Goal: Find specific fact: Find specific fact

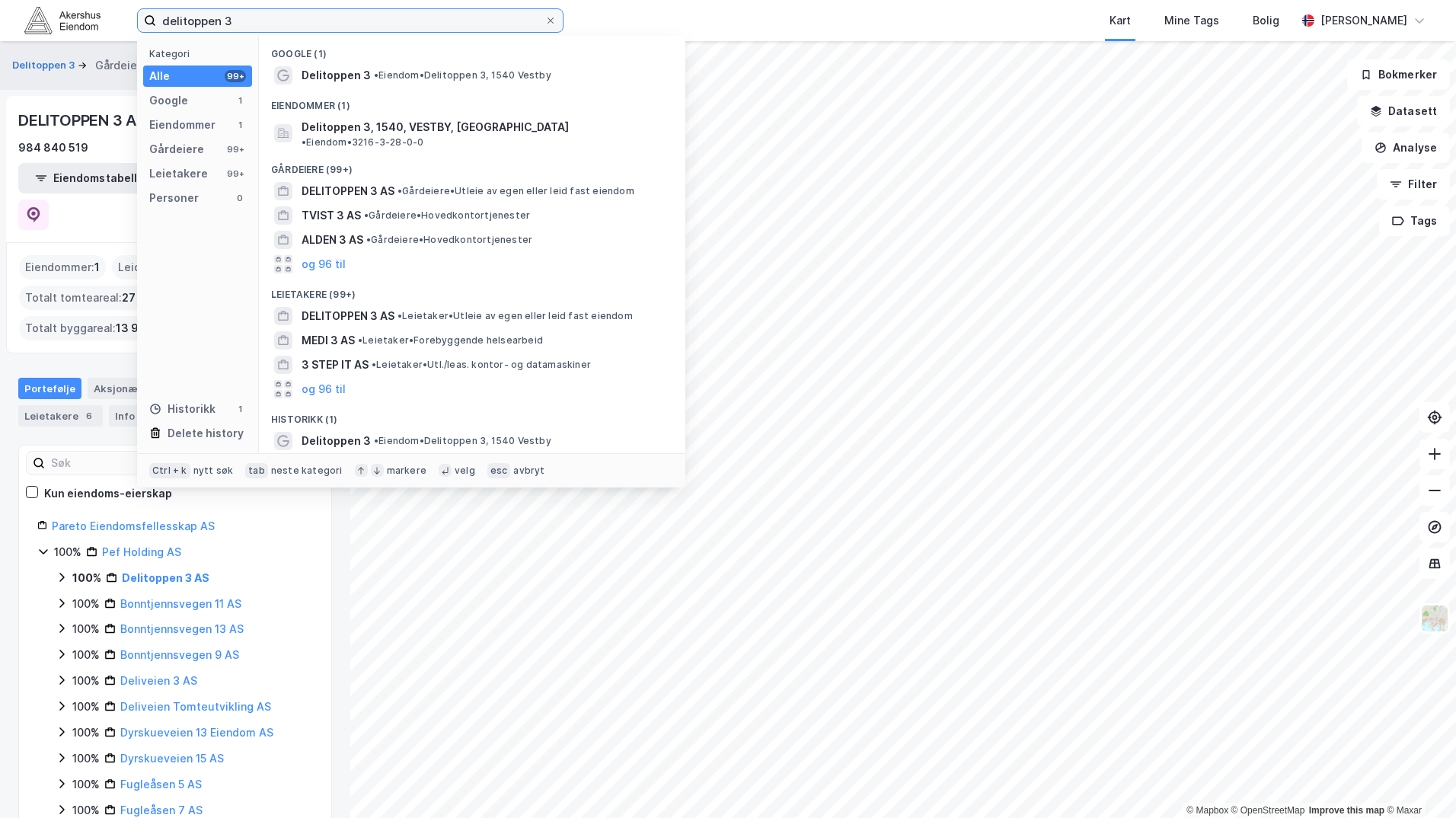
drag, startPoint x: 268, startPoint y: 19, endPoint x: 153, endPoint y: 19, distance: 115.0
click at [153, 19] on label "delitoppen 3" at bounding box center [350, 20] width 427 height 25
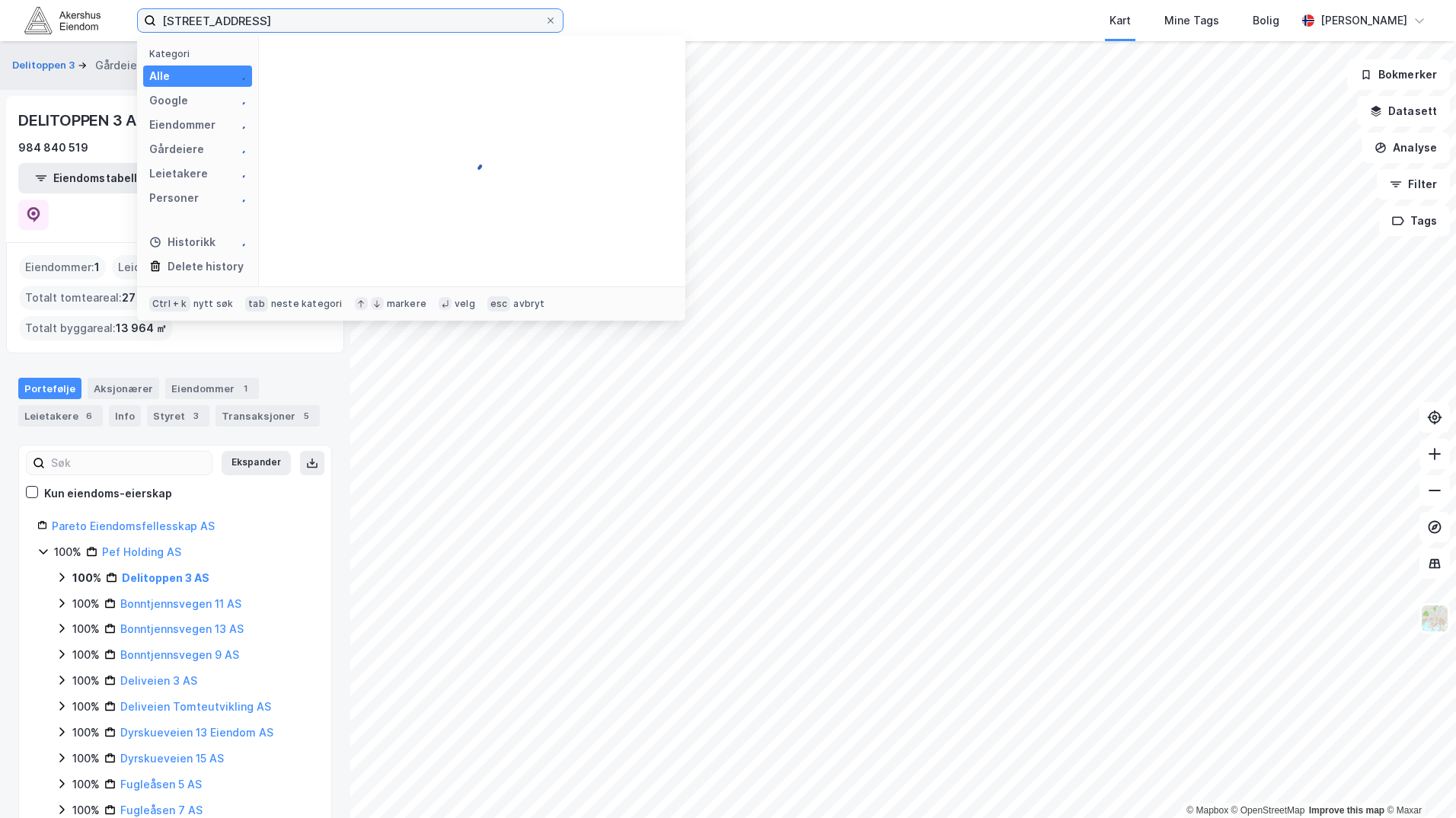
type input "[STREET_ADDRESS]"
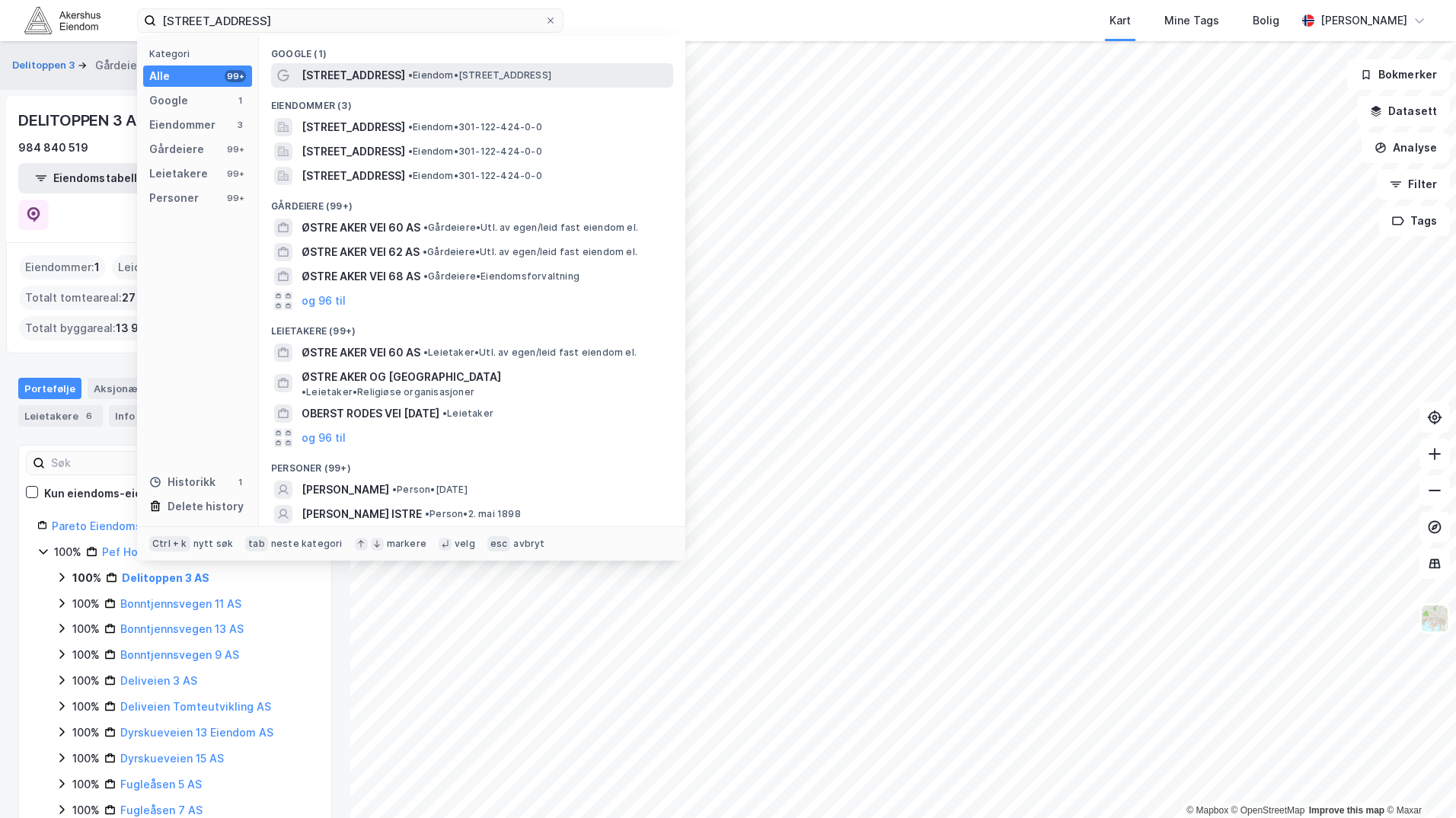
click at [408, 70] on span "• Eiendom • [STREET_ADDRESS]" at bounding box center [479, 75] width 143 height 12
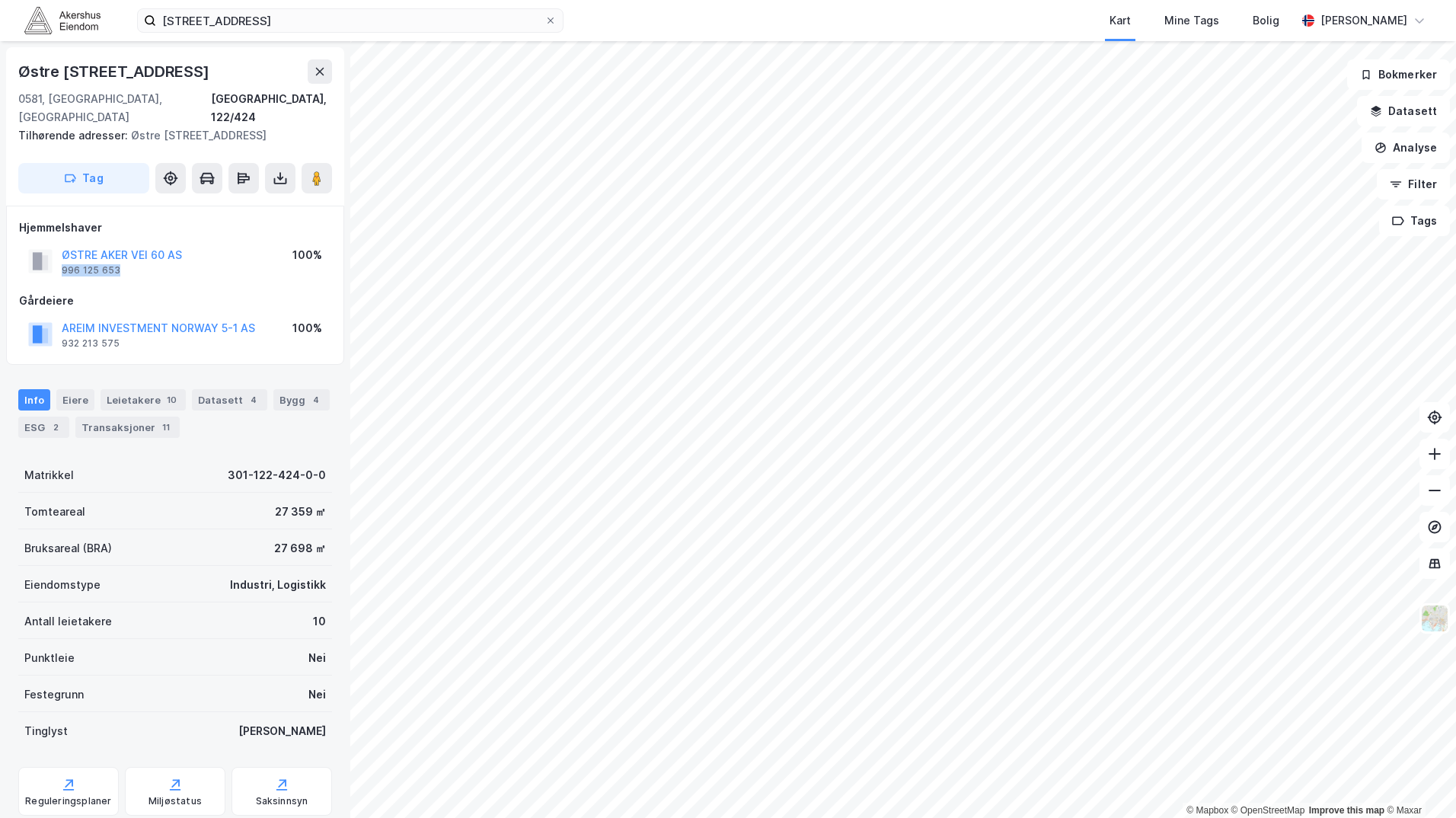
drag, startPoint x: 126, startPoint y: 270, endPoint x: 56, endPoint y: 275, distance: 70.2
click at [56, 275] on div "ØSTRE AKER VEI 60 AS 996 125 653" at bounding box center [104, 261] width 153 height 31
copy div "996 125 653"
